Goal: Find specific page/section: Find specific page/section

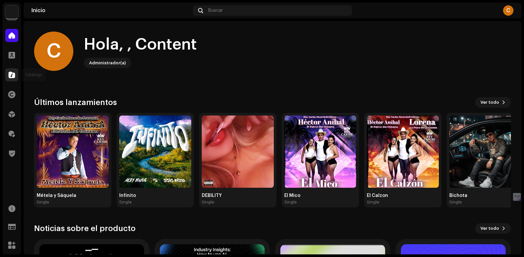
click at [11, 76] on span at bounding box center [12, 74] width 7 height 5
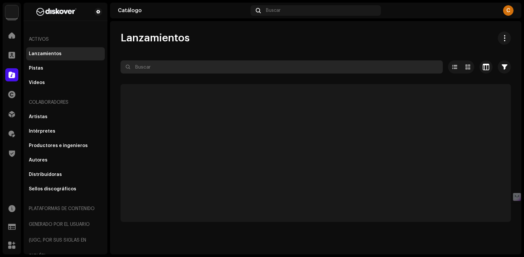
click at [214, 68] on input "text" at bounding box center [282, 66] width 323 height 13
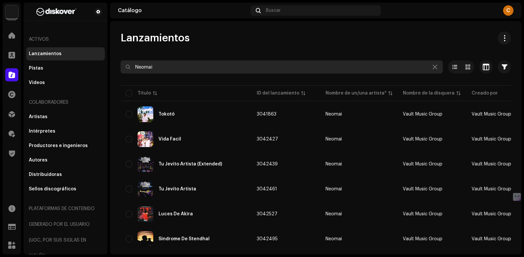
click at [161, 67] on input "Neomai" at bounding box center [282, 66] width 323 height 13
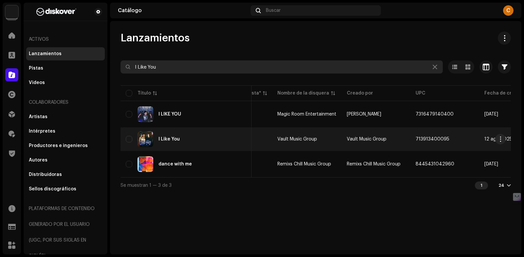
scroll to position [0, 132]
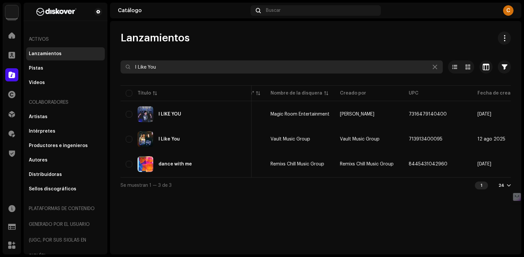
click at [206, 68] on input "I Like You" at bounding box center [282, 66] width 323 height 13
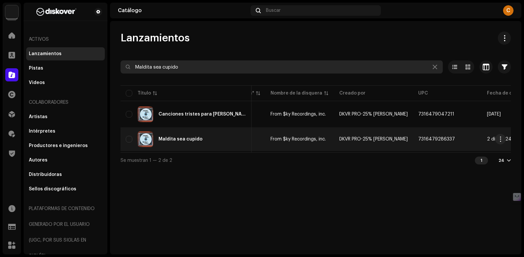
scroll to position [0, 134]
type input "Maldita sea cupido"
